Goal: Find contact information: Find contact information

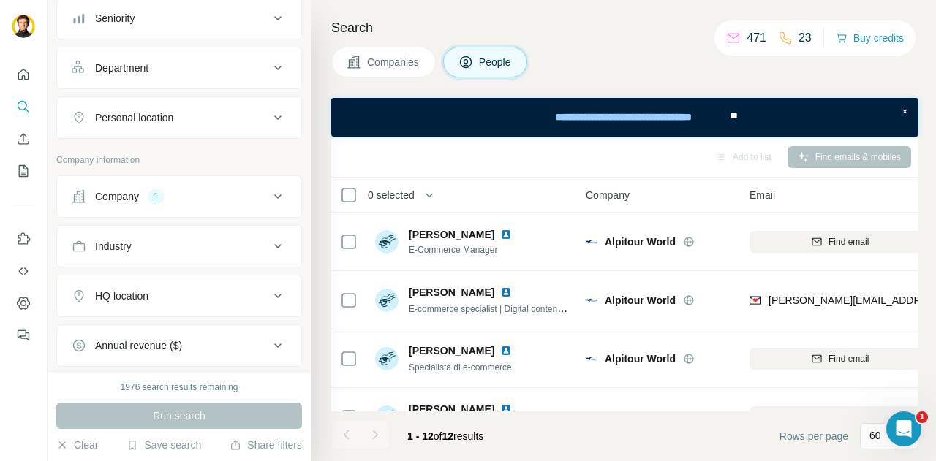
scroll to position [156, 0]
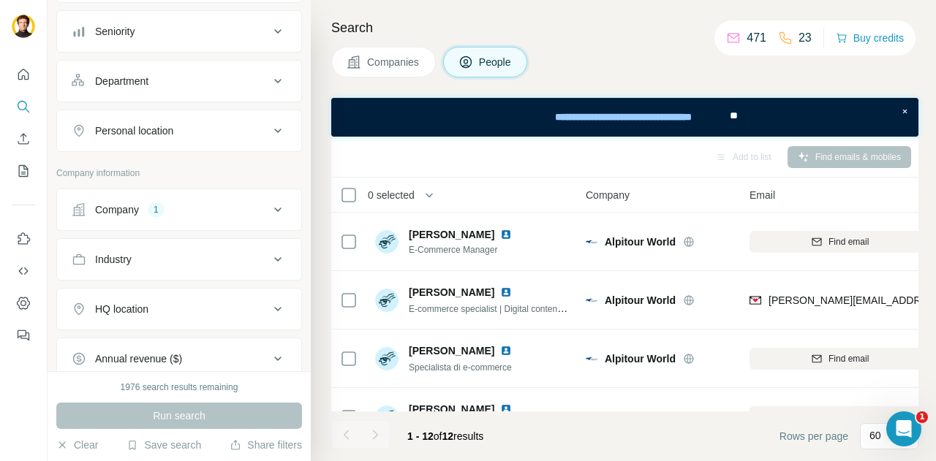
click at [139, 205] on div "Company" at bounding box center [117, 209] width 44 height 15
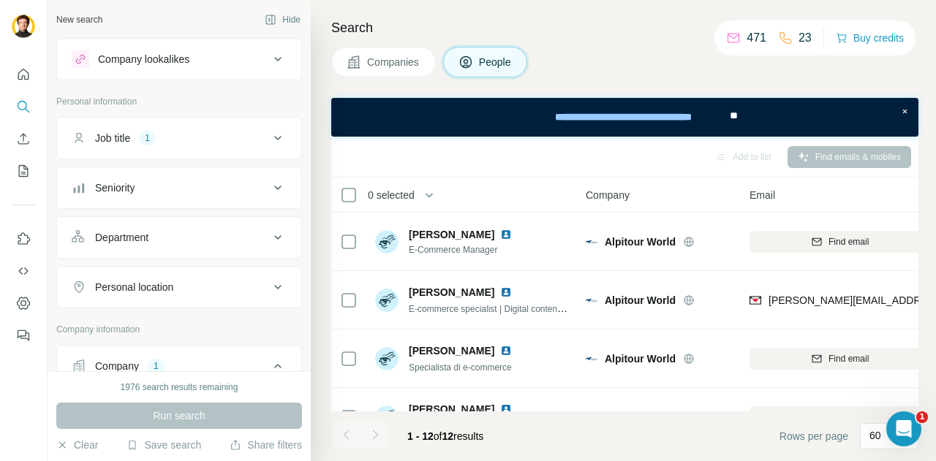
click at [156, 137] on div "1" at bounding box center [147, 138] width 17 height 13
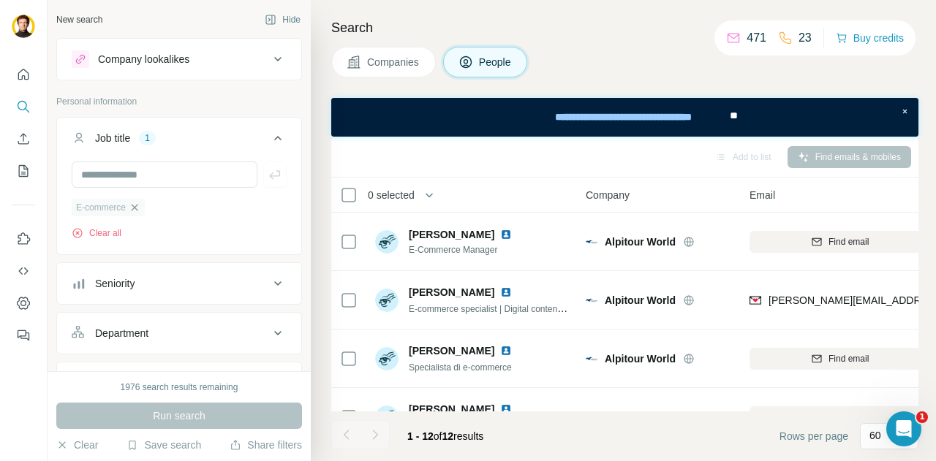
click at [137, 206] on icon "button" at bounding box center [135, 207] width 7 height 7
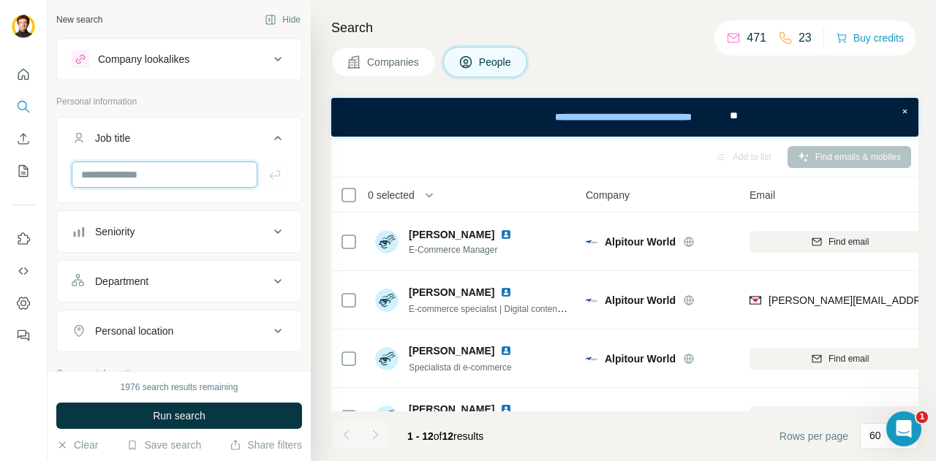
click at [127, 175] on input "text" at bounding box center [165, 175] width 186 height 26
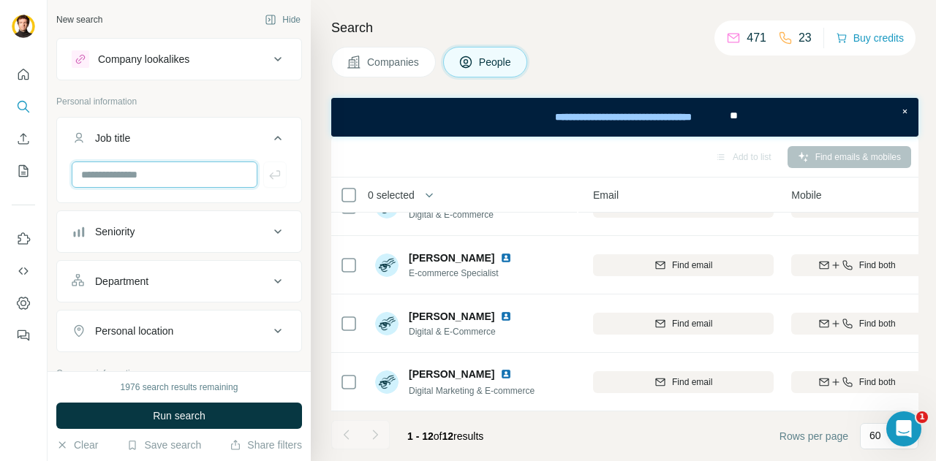
scroll to position [509, 224]
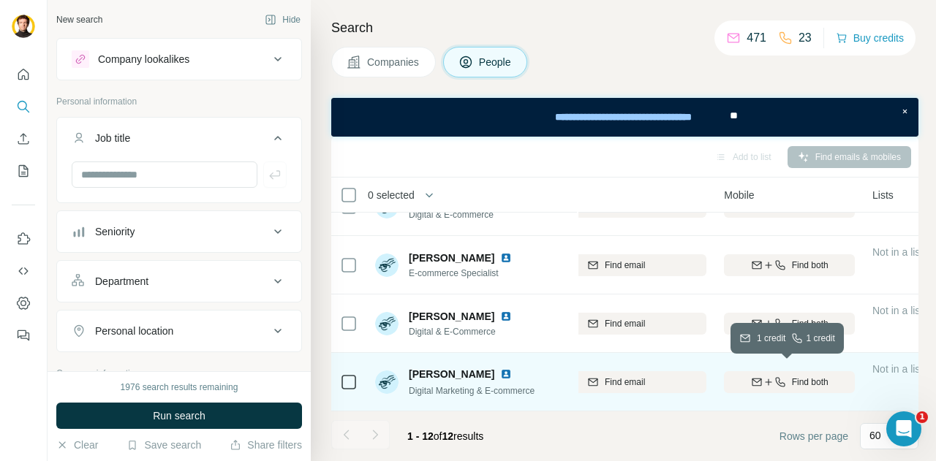
click at [763, 376] on icon "button" at bounding box center [768, 382] width 12 height 12
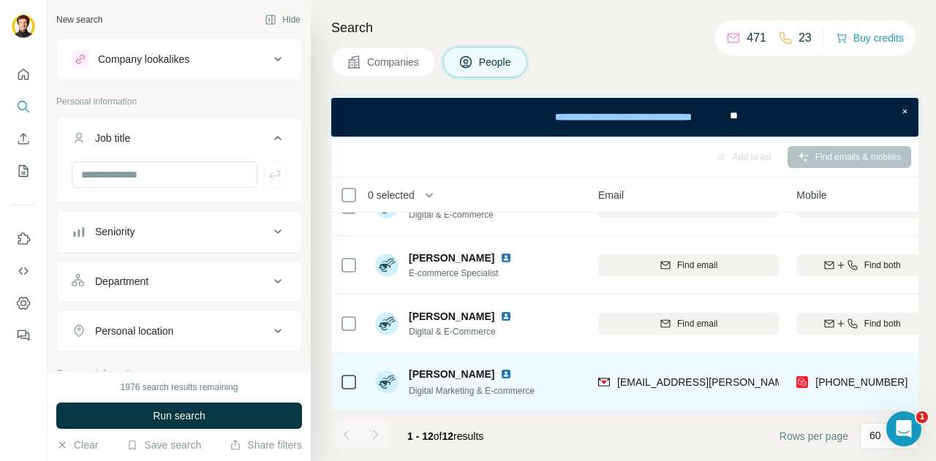
scroll to position [509, 152]
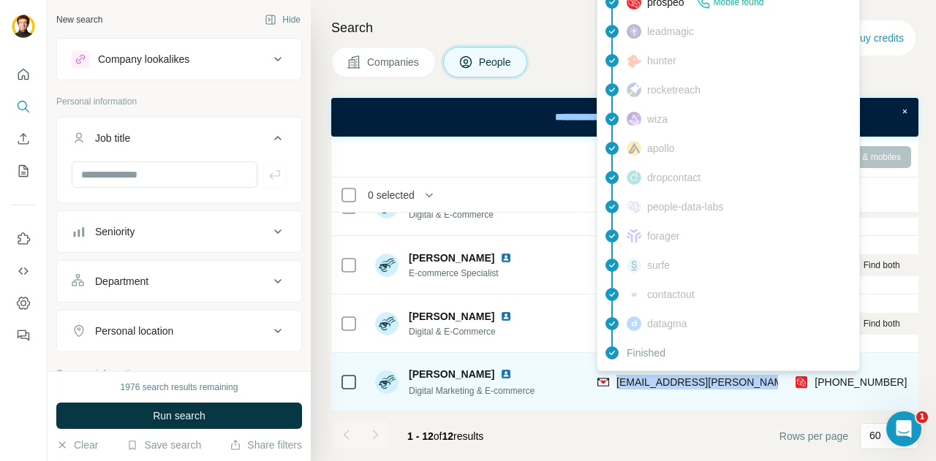
drag, startPoint x: 757, startPoint y: 374, endPoint x: 617, endPoint y: 382, distance: 140.6
click at [617, 382] on div "[EMAIL_ADDRESS][PERSON_NAME][DOMAIN_NAME]" at bounding box center [687, 382] width 181 height 40
copy span "[EMAIL_ADDRESS][PERSON_NAME][DOMAIN_NAME]"
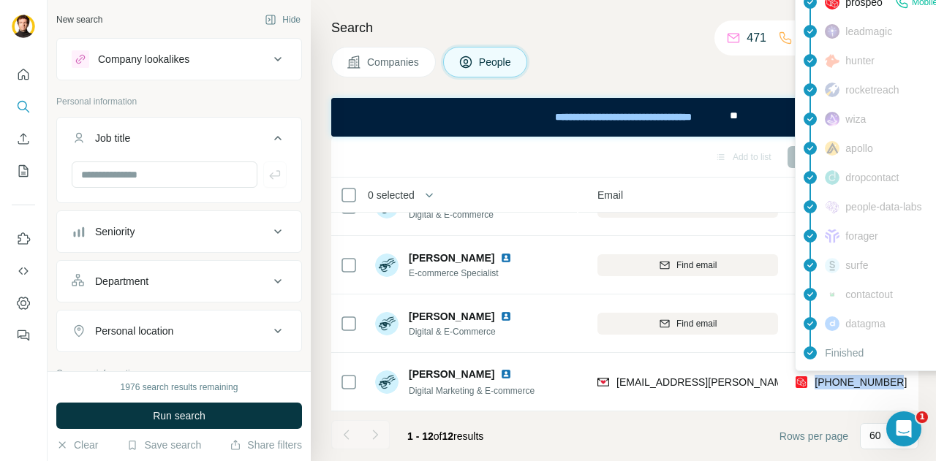
drag, startPoint x: 904, startPoint y: 373, endPoint x: 816, endPoint y: 375, distance: 88.5
click at [816, 375] on div "[PHONE_NUMBER]" at bounding box center [860, 382] width 131 height 40
copy span "[PHONE_NUMBER]"
